Goal: Information Seeking & Learning: Learn about a topic

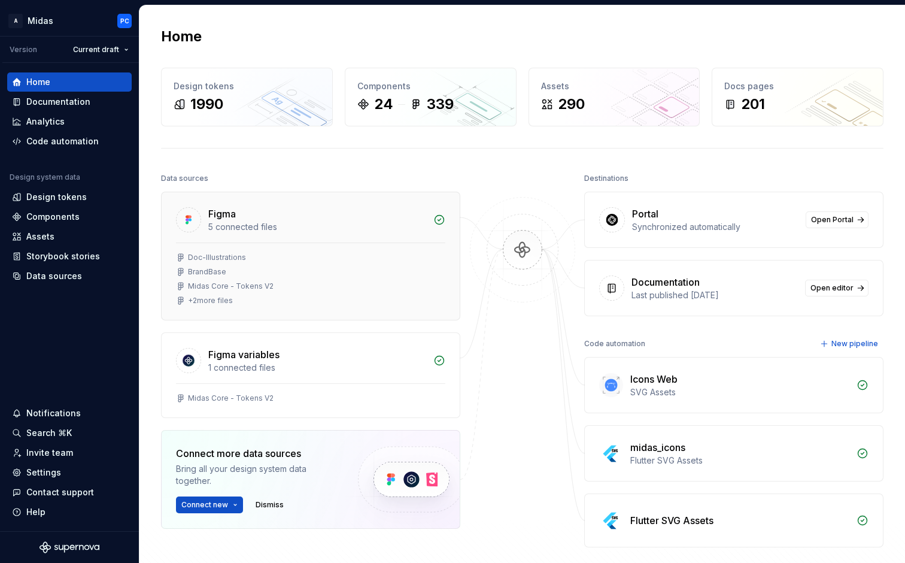
click at [215, 218] on div "Figma" at bounding box center [222, 213] width 28 height 14
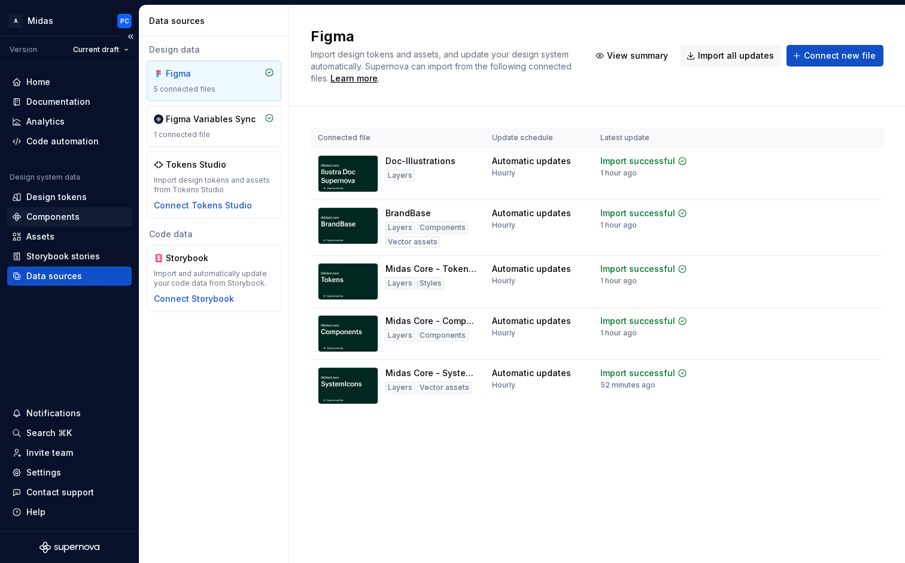
click at [65, 215] on div "Components" at bounding box center [52, 217] width 53 height 12
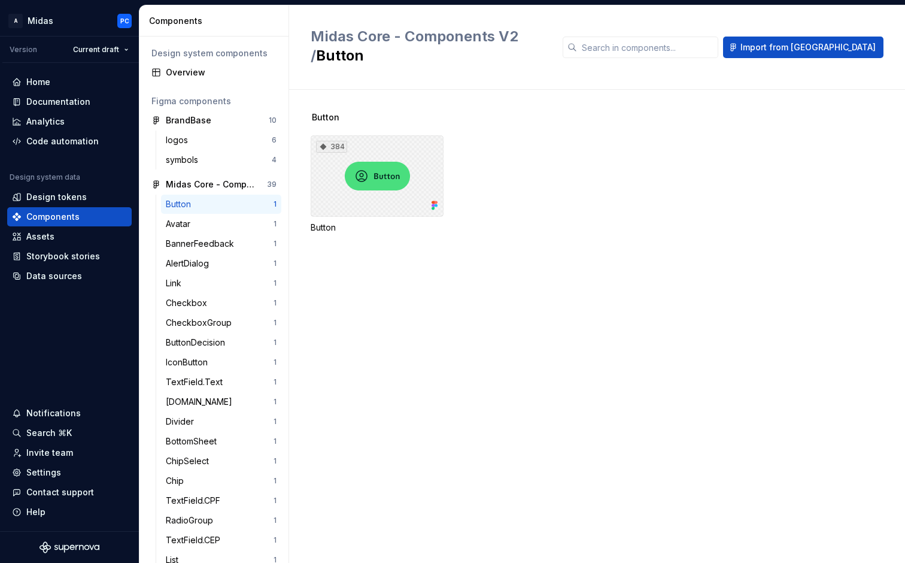
click at [439, 199] on icon at bounding box center [434, 205] width 12 height 12
click at [436, 201] on icon at bounding box center [435, 202] width 3 height 3
click at [411, 184] on div "384" at bounding box center [377, 175] width 133 height 81
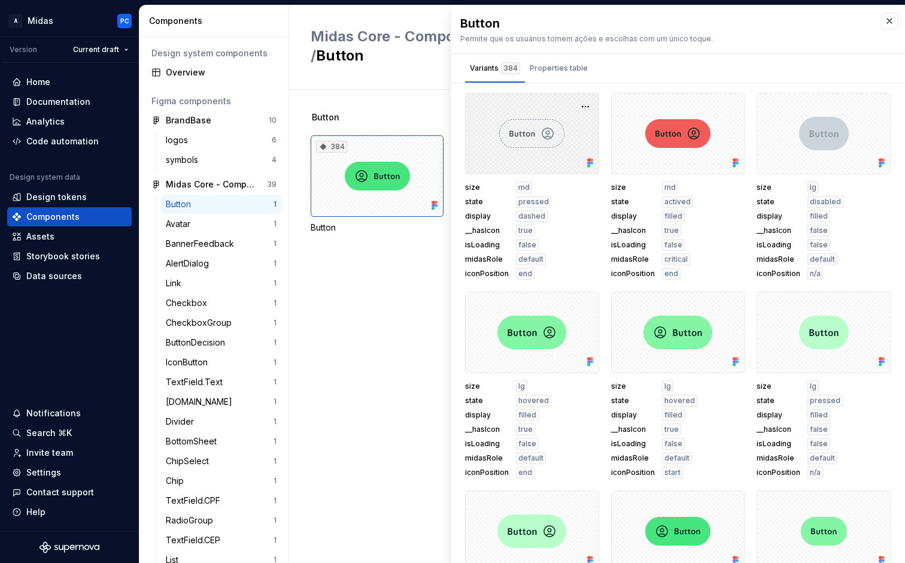
click at [588, 163] on icon at bounding box center [588, 163] width 3 height 3
click at [895, 13] on button "button" at bounding box center [889, 21] width 17 height 17
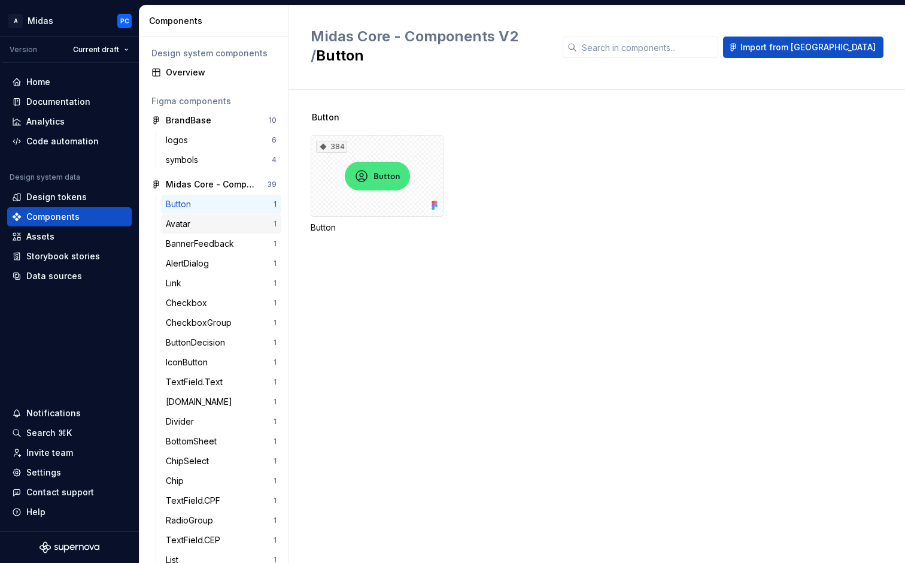
click at [197, 221] on div "Avatar" at bounding box center [220, 224] width 108 height 12
click at [184, 269] on div "AlertDialog" at bounding box center [190, 263] width 48 height 12
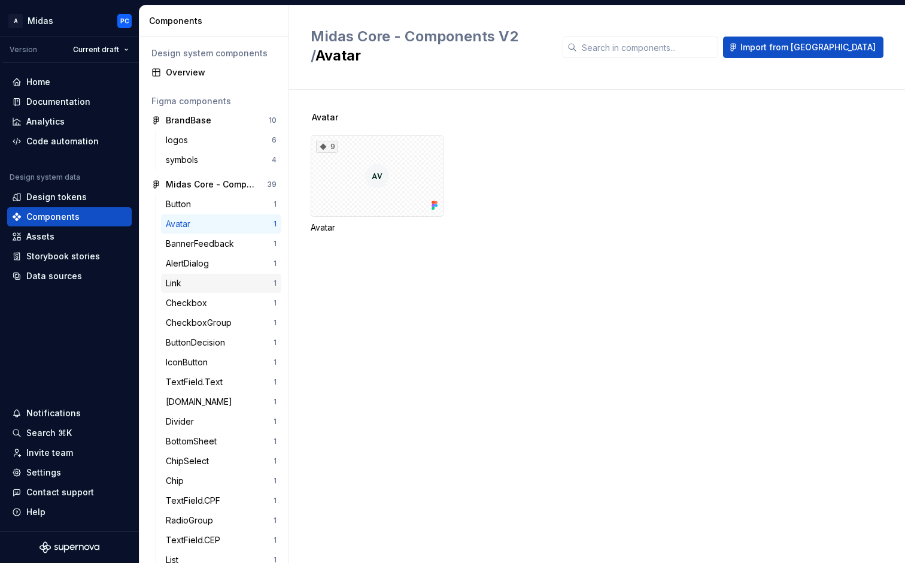
click at [183, 273] on div "Link 1" at bounding box center [221, 282] width 120 height 19
click at [410, 170] on div "32" at bounding box center [377, 175] width 133 height 81
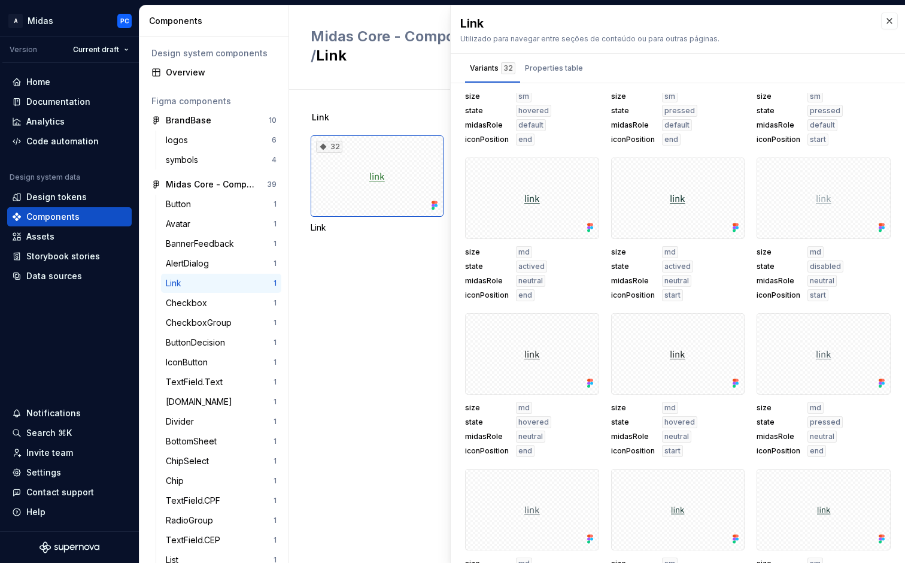
scroll to position [1078, 0]
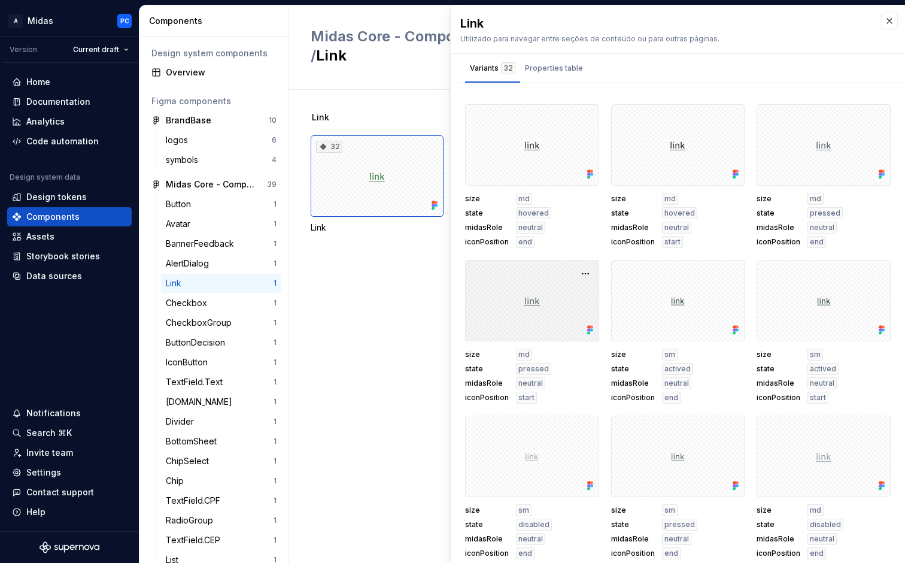
click at [589, 331] on icon at bounding box center [588, 330] width 3 height 3
click at [588, 270] on button "button" at bounding box center [585, 273] width 17 height 17
click at [573, 293] on div "Open in [GEOGRAPHIC_DATA]" at bounding box center [547, 309] width 78 height 36
